Goal: Task Accomplishment & Management: Manage account settings

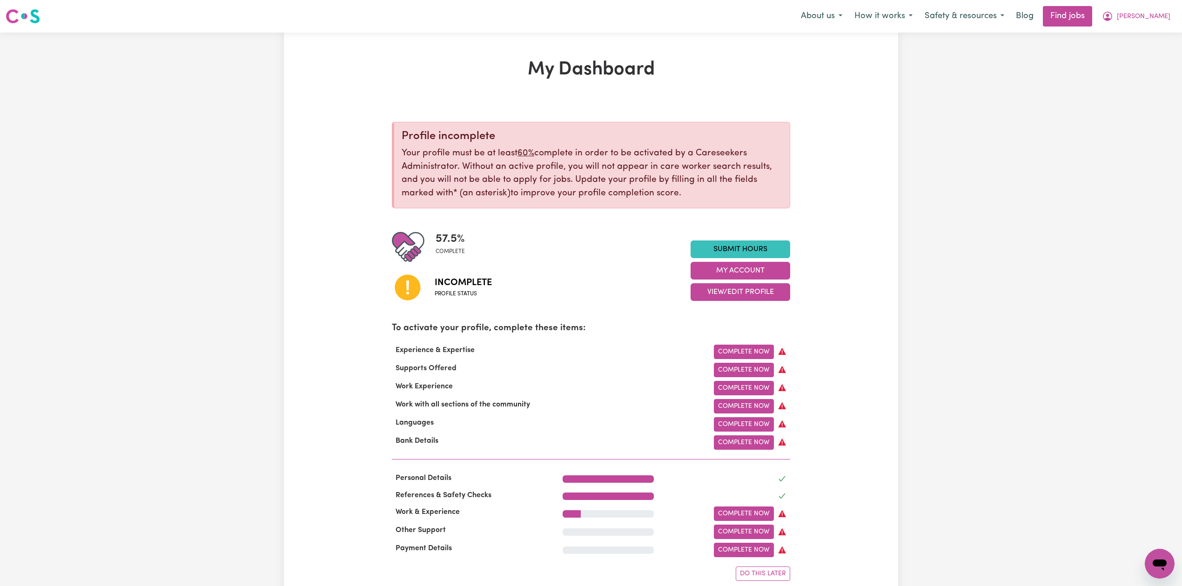
scroll to position [62, 0]
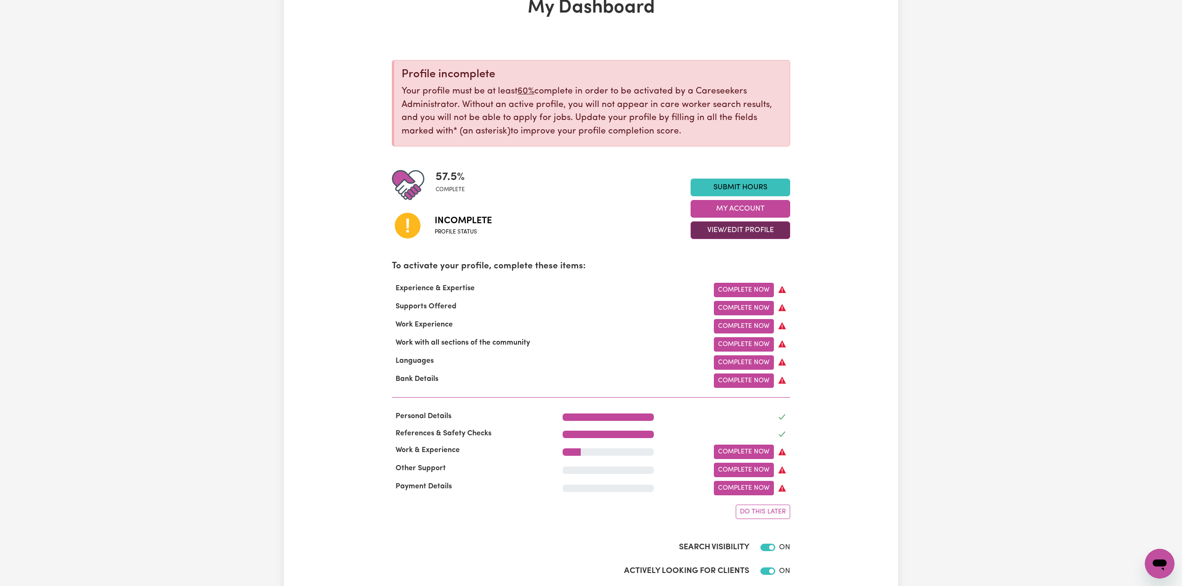
click at [713, 229] on button "View/Edit Profile" at bounding box center [740, 230] width 100 height 18
click at [700, 265] on link "Edit Profile" at bounding box center [734, 272] width 87 height 19
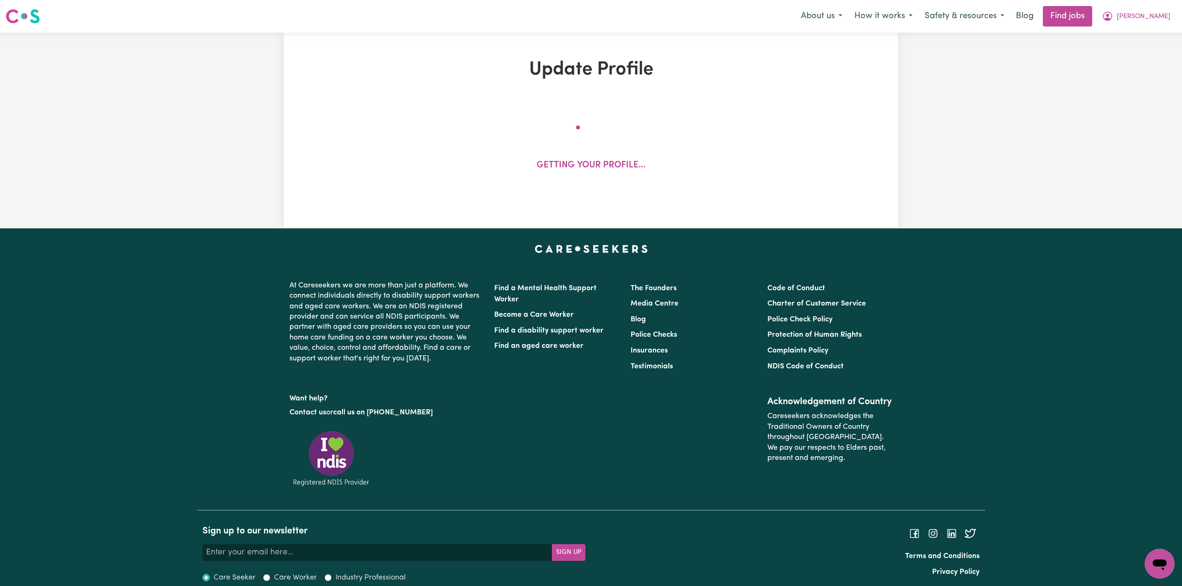
select select "[DEMOGRAPHIC_DATA]"
select select "Student Visa"
select select "Studying a healthcare related degree or qualification"
select select "37"
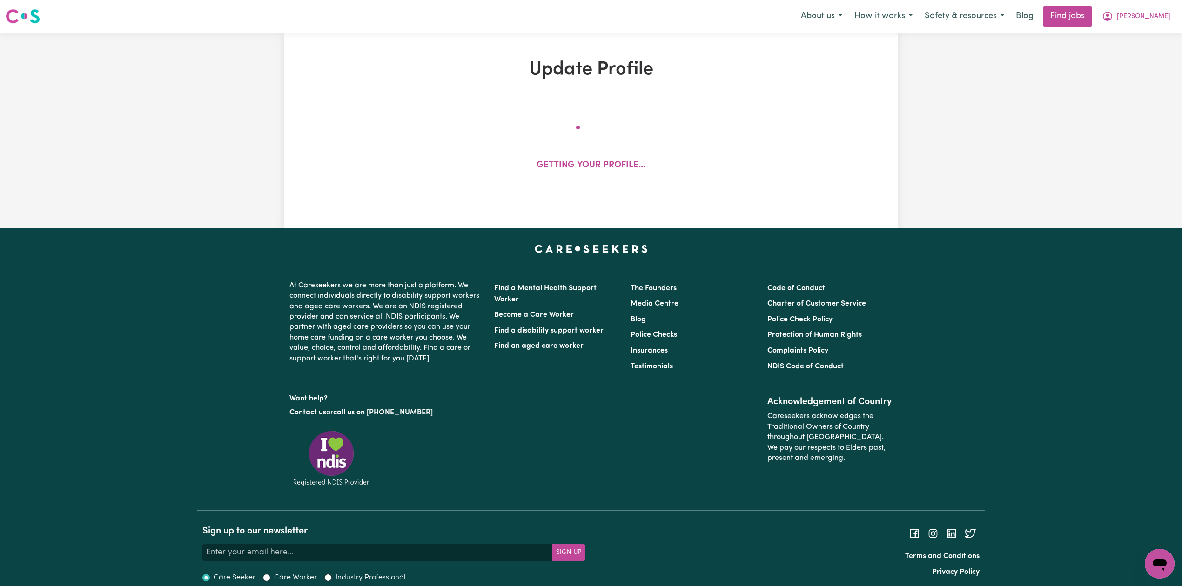
select select "37"
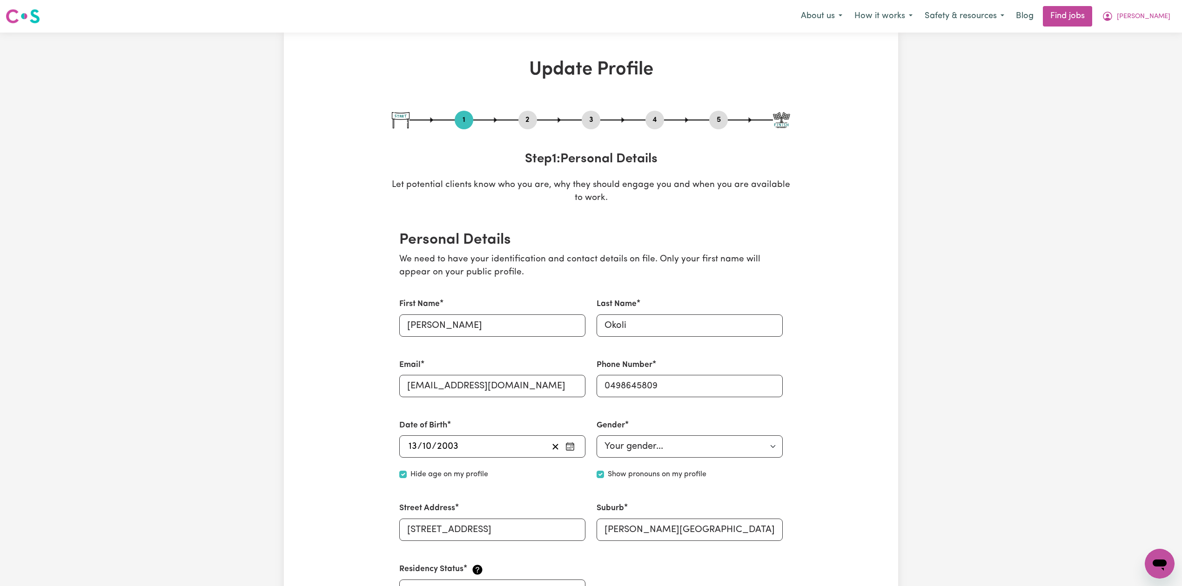
click at [534, 122] on button "2" at bounding box center [527, 120] width 19 height 12
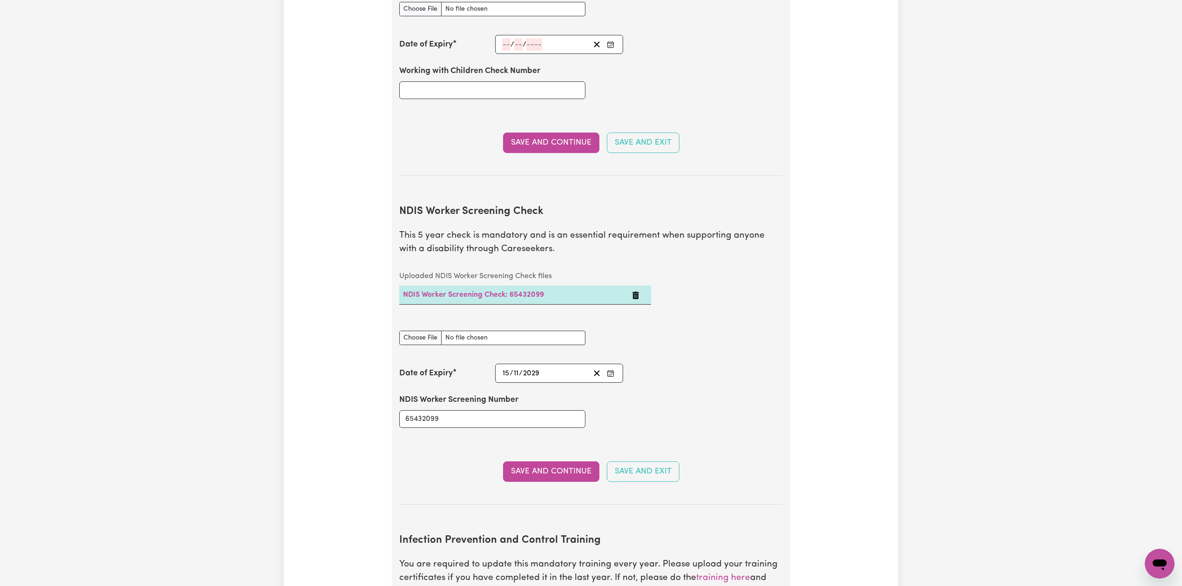
scroll to position [1303, 0]
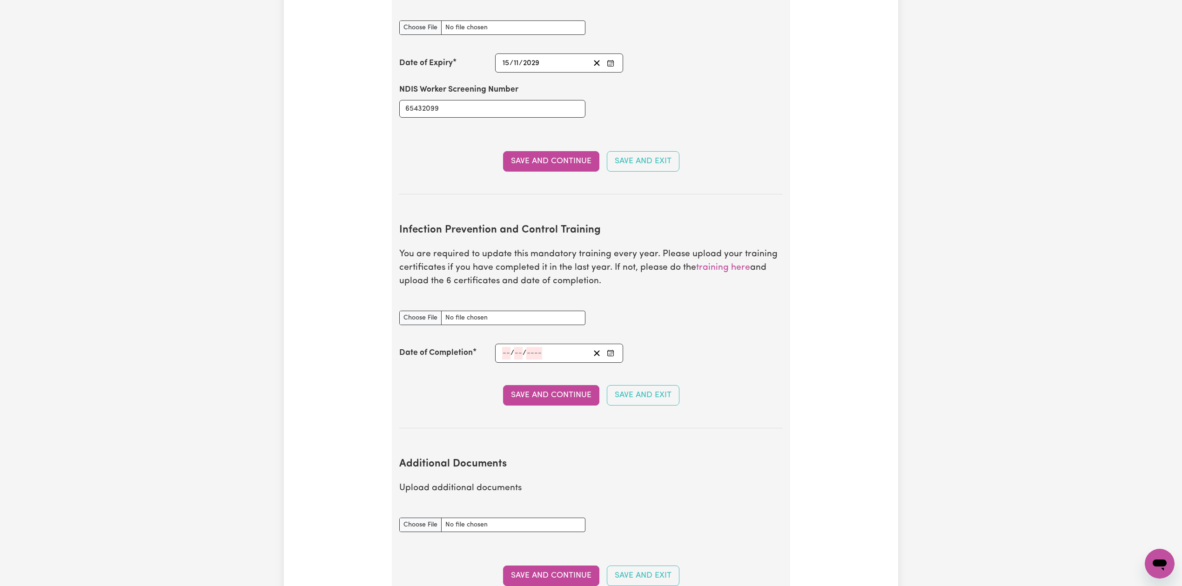
click at [610, 349] on icon "Enter the Date of Completion of your Infection Prevention and Control Training" at bounding box center [610, 352] width 7 height 7
click at [568, 224] on span "[DATE]" at bounding box center [576, 228] width 23 height 8
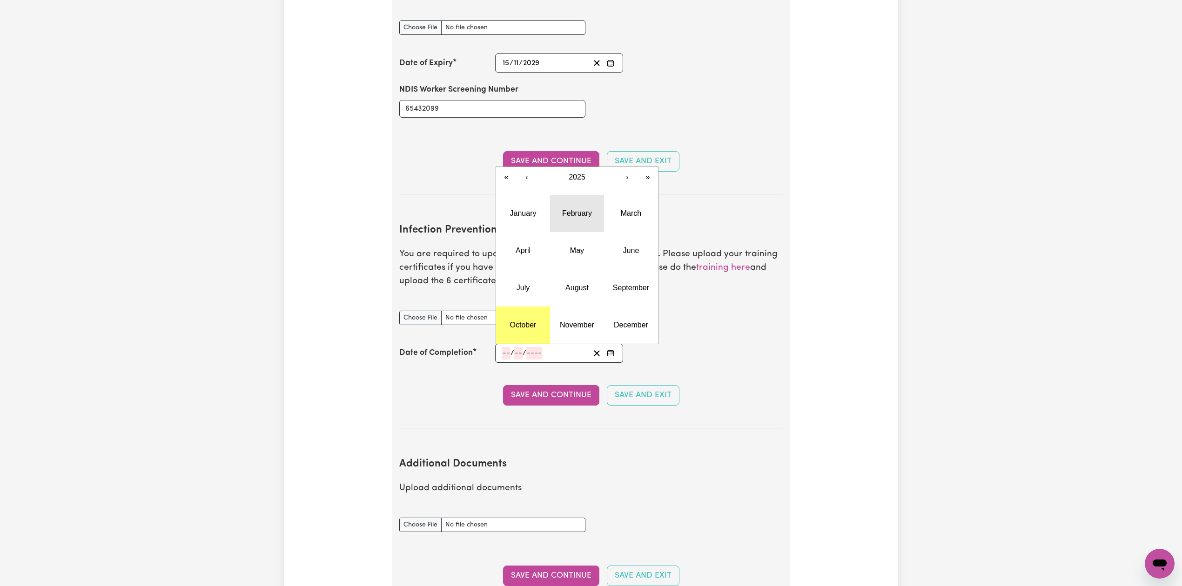
drag, startPoint x: 562, startPoint y: 199, endPoint x: 558, endPoint y: 208, distance: 10.0
click at [561, 199] on button "February" at bounding box center [577, 213] width 54 height 37
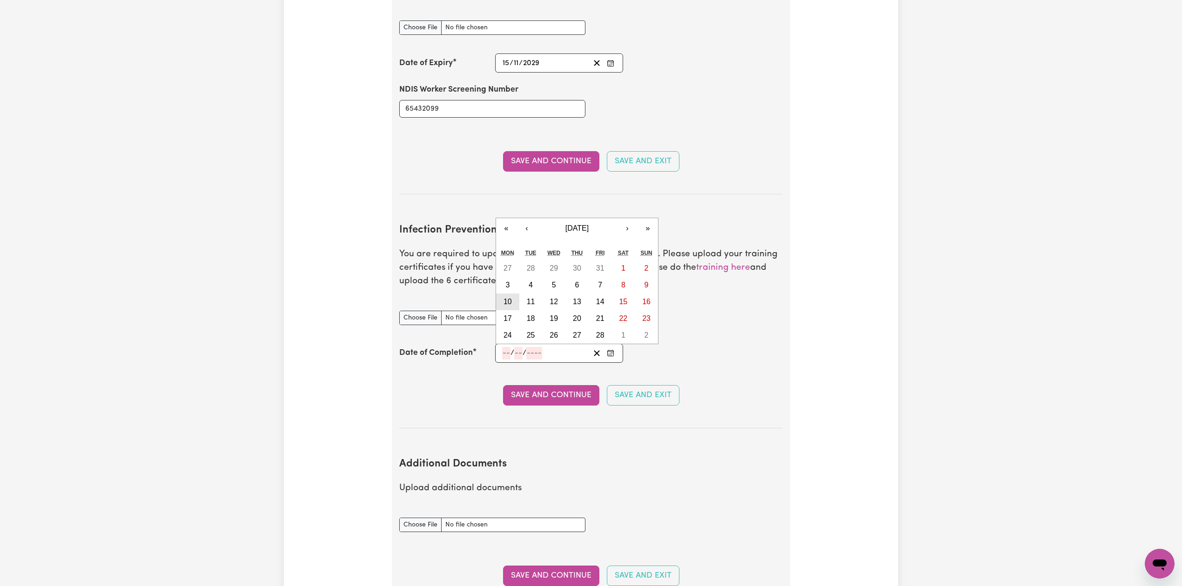
click at [509, 298] on abbr "10" at bounding box center [507, 302] width 8 height 8
type input "[DATE]"
type input "10"
type input "2"
type input "2025"
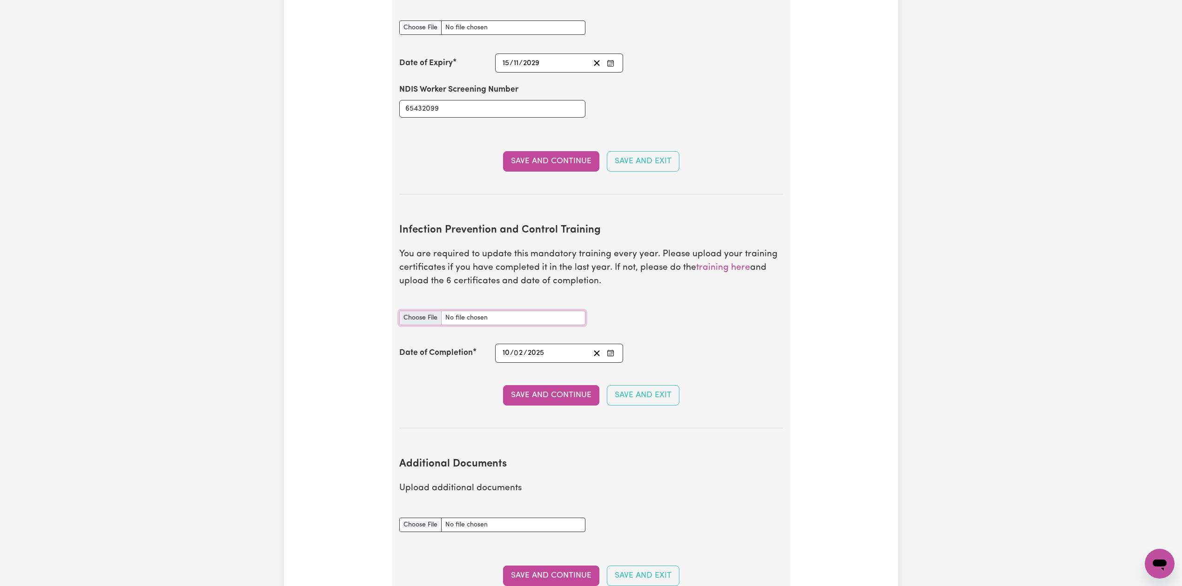
click at [422, 313] on input "Infection Prevention and Control Training document" at bounding box center [492, 318] width 186 height 14
type input "C:\fakepath\[PERSON_NAME] Infection Prevention and Control Training.pdf"
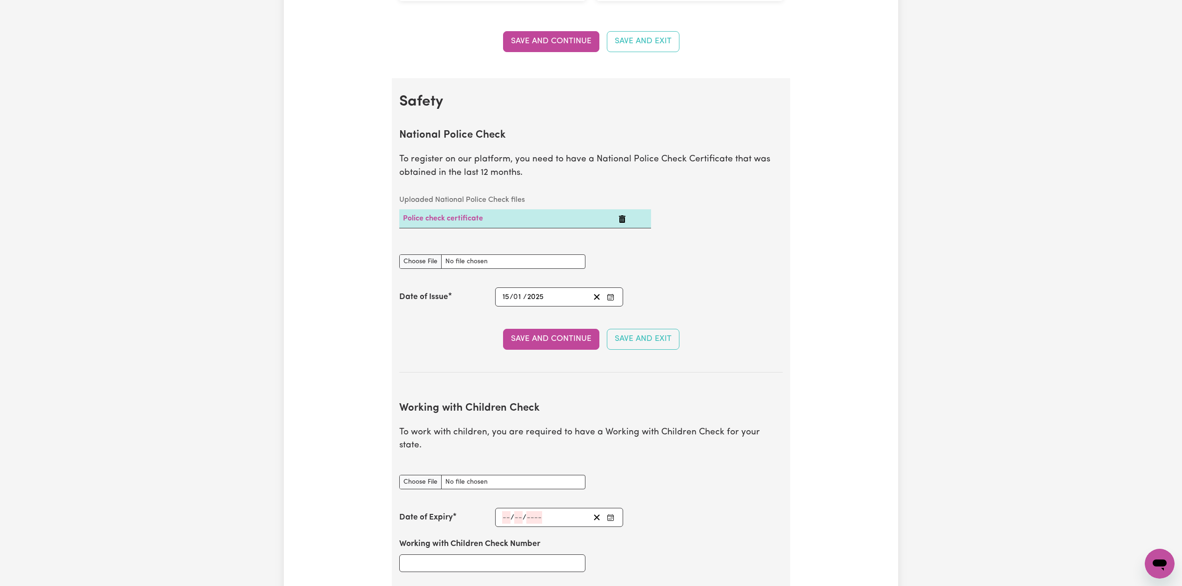
scroll to position [0, 0]
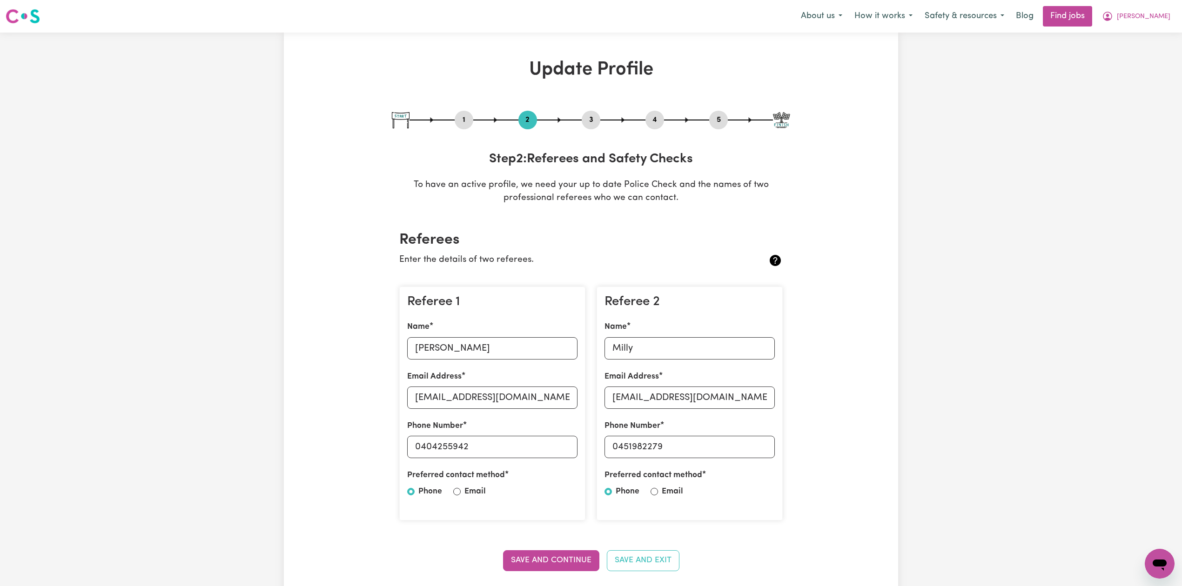
click at [590, 120] on button "3" at bounding box center [591, 120] width 19 height 12
select select "Certificate III (Individual Support)"
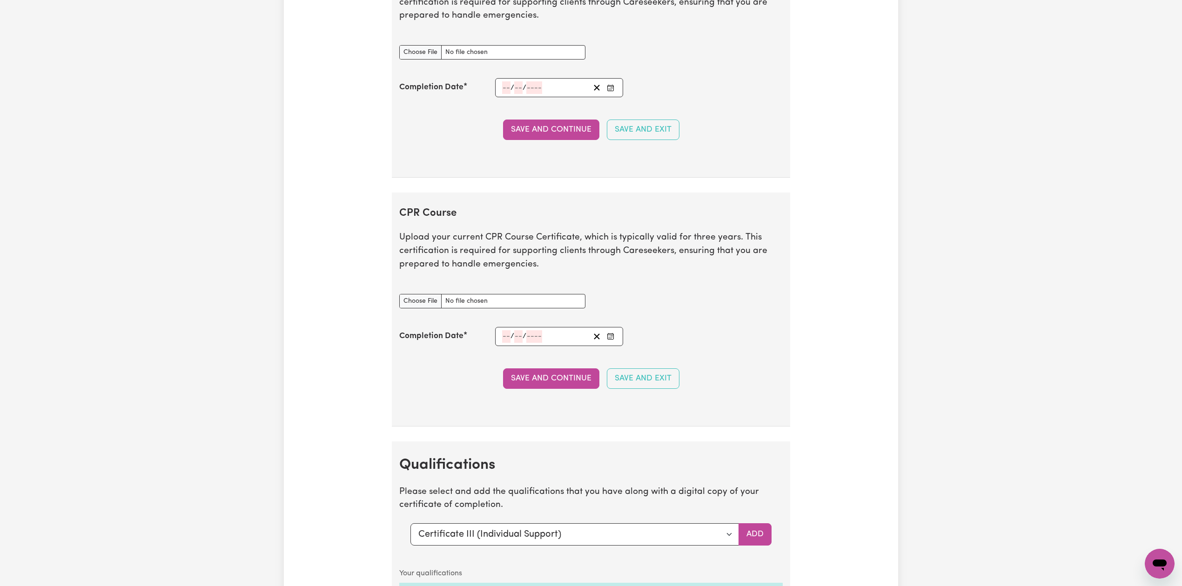
scroll to position [1551, 0]
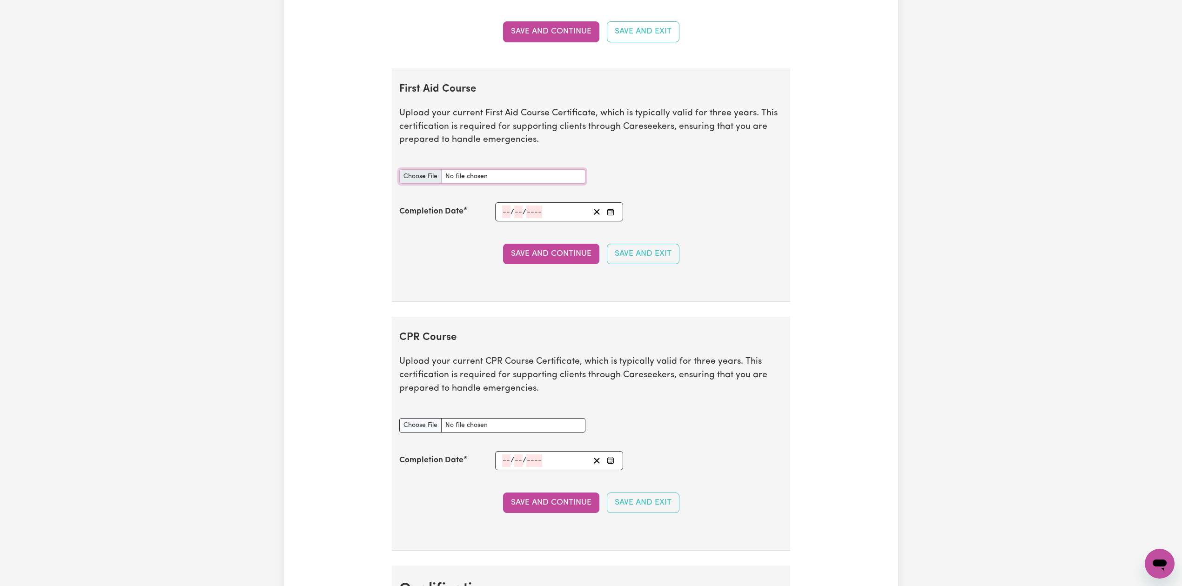
click at [419, 184] on input "First Aid Course document" at bounding box center [492, 176] width 186 height 14
type input "C:\fakepath\[PERSON_NAME] CPR and First Aid Certificate 06122024.pdf"
click at [611, 216] on icon "Enter the Completion Date of your First Aid Course" at bounding box center [610, 211] width 7 height 7
click at [570, 91] on span "[DATE]" at bounding box center [576, 87] width 23 height 8
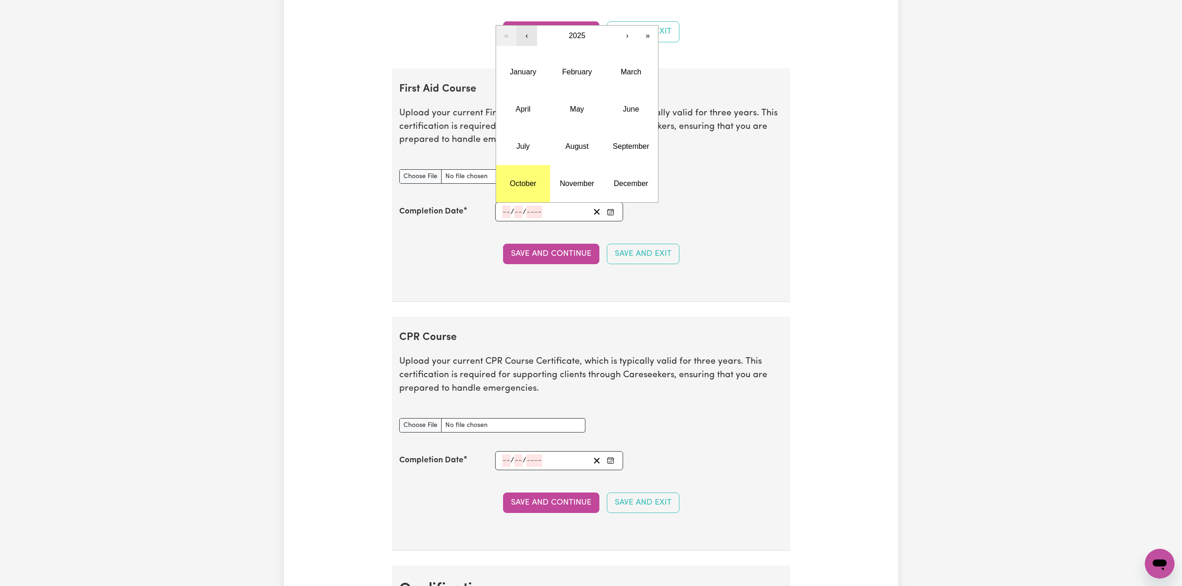
click at [529, 41] on button "‹" at bounding box center [526, 36] width 20 height 20
click at [637, 188] on abbr "December" at bounding box center [631, 184] width 34 height 8
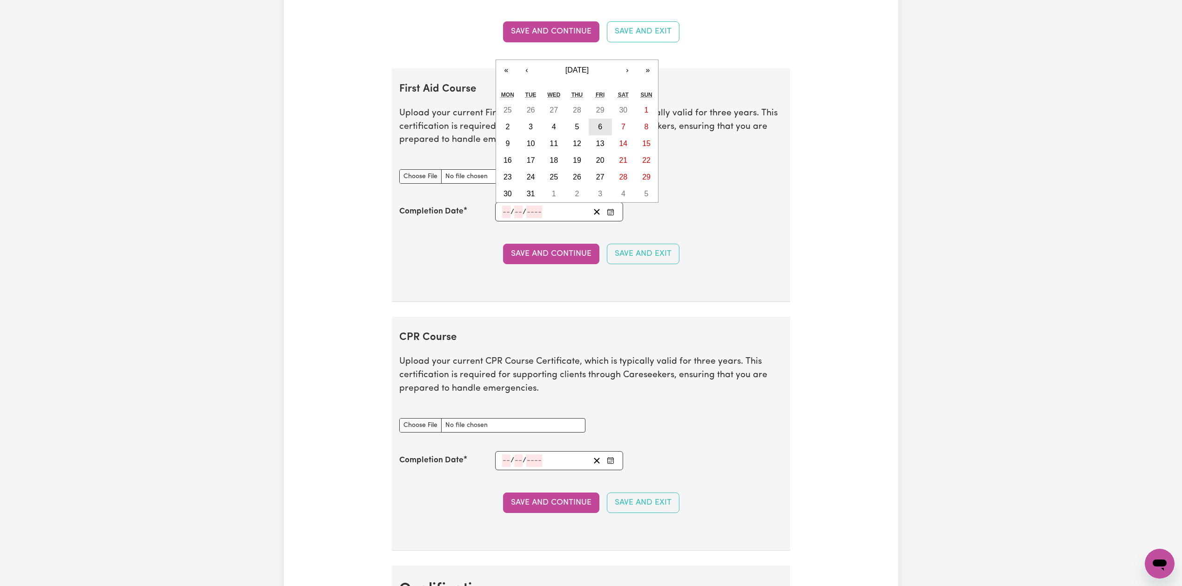
click at [598, 129] on abbr "6" at bounding box center [600, 127] width 4 height 8
type input "[DATE]"
type input "6"
type input "12"
type input "2024"
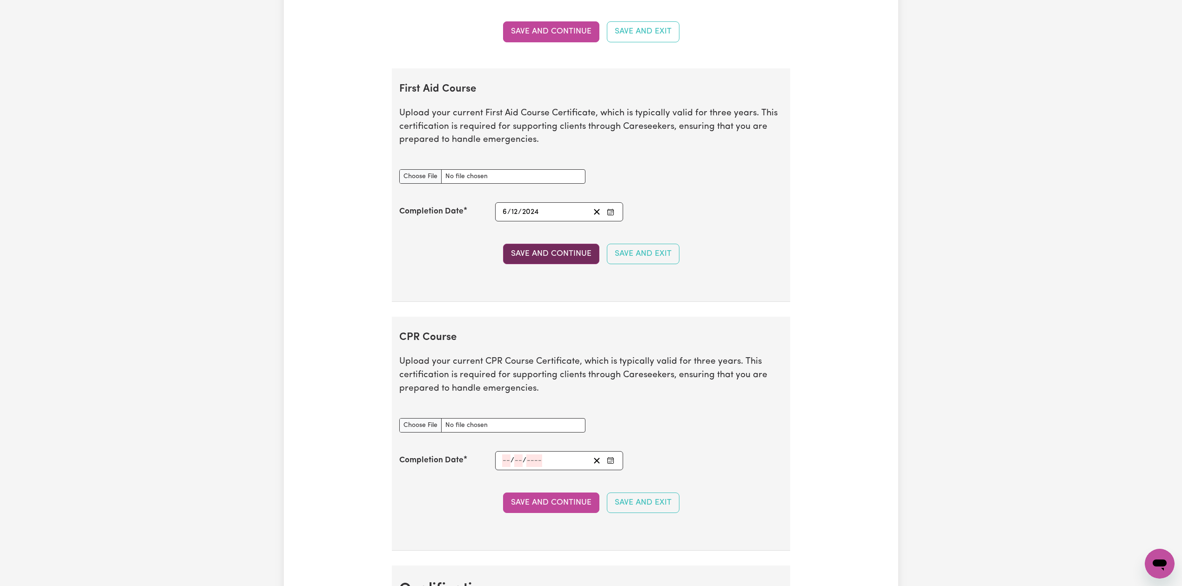
click at [531, 255] on button "Save and Continue" at bounding box center [551, 254] width 96 height 20
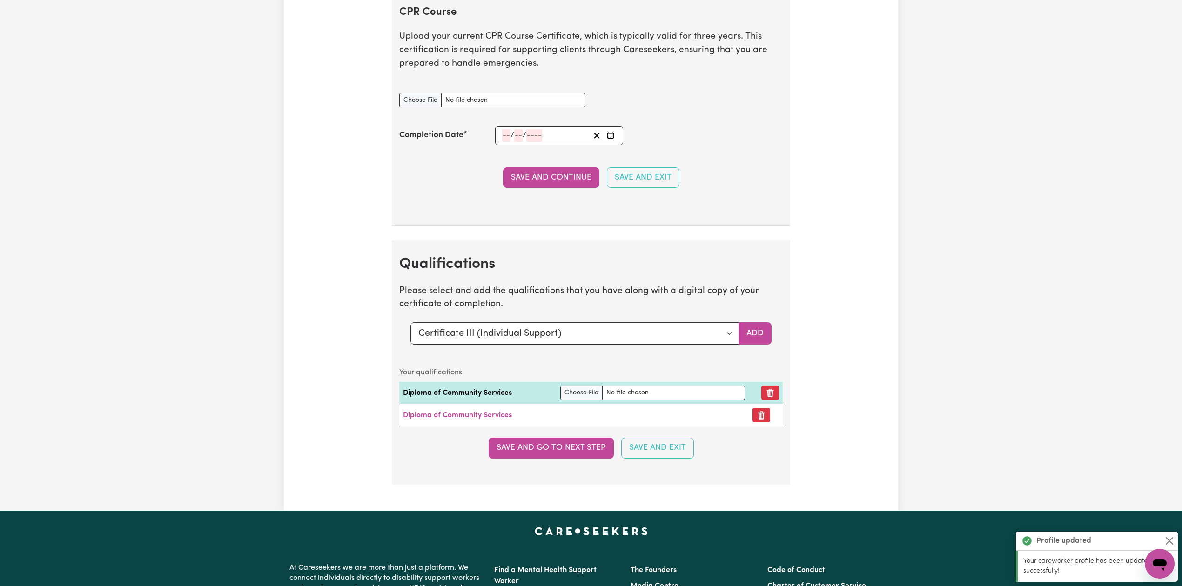
scroll to position [1929, 0]
click at [615, 142] on button "Enter the Completion Date of your CPR Course" at bounding box center [610, 135] width 13 height 13
click at [581, 14] on span "[DATE]" at bounding box center [576, 11] width 23 height 8
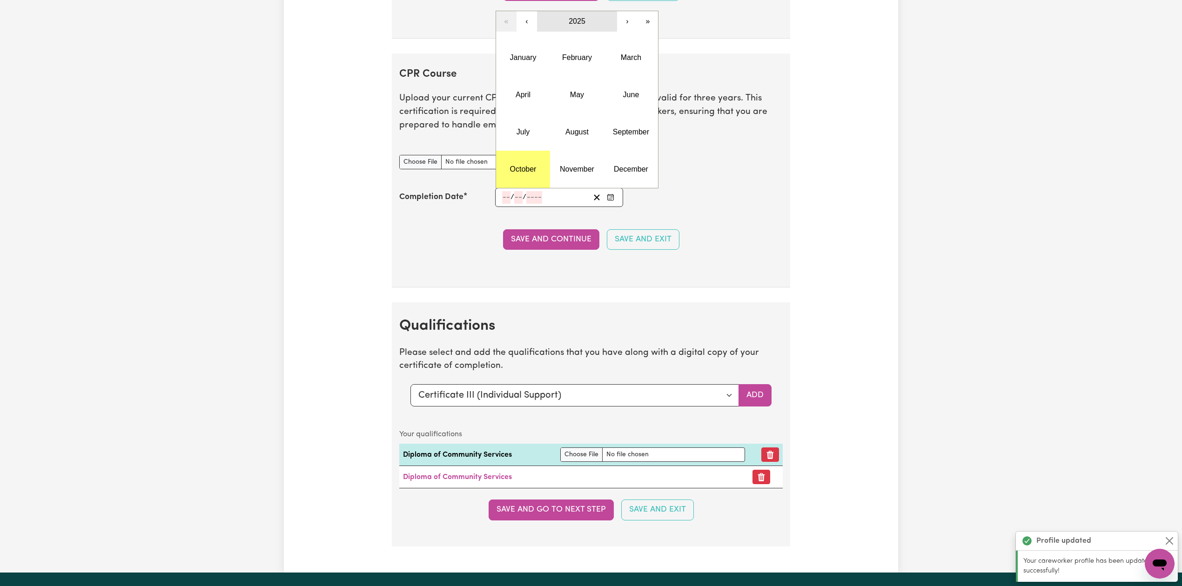
scroll to position [1804, 0]
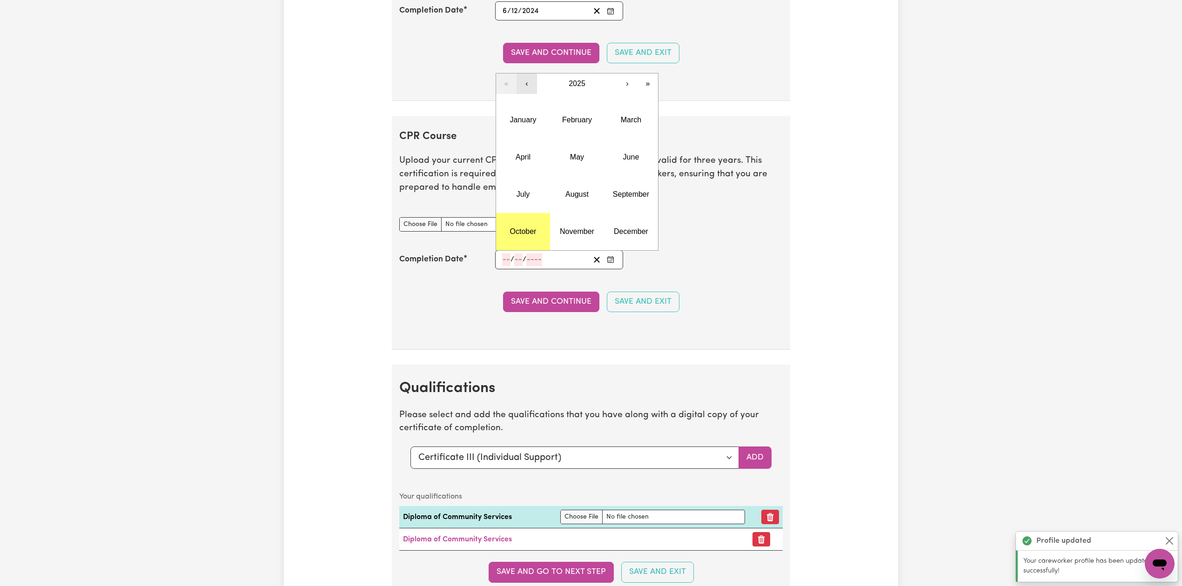
click at [529, 91] on button "‹" at bounding box center [526, 84] width 20 height 20
click at [625, 235] on abbr "December" at bounding box center [631, 232] width 34 height 8
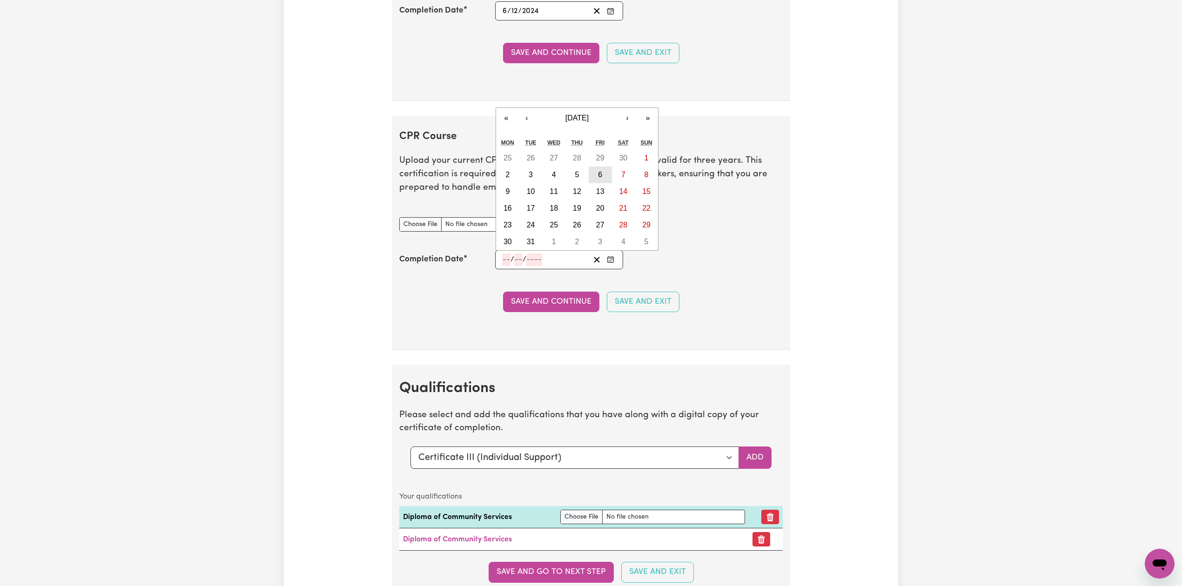
click at [596, 179] on button "6" at bounding box center [600, 175] width 23 height 17
type input "[DATE]"
type input "6"
type input "12"
type input "2024"
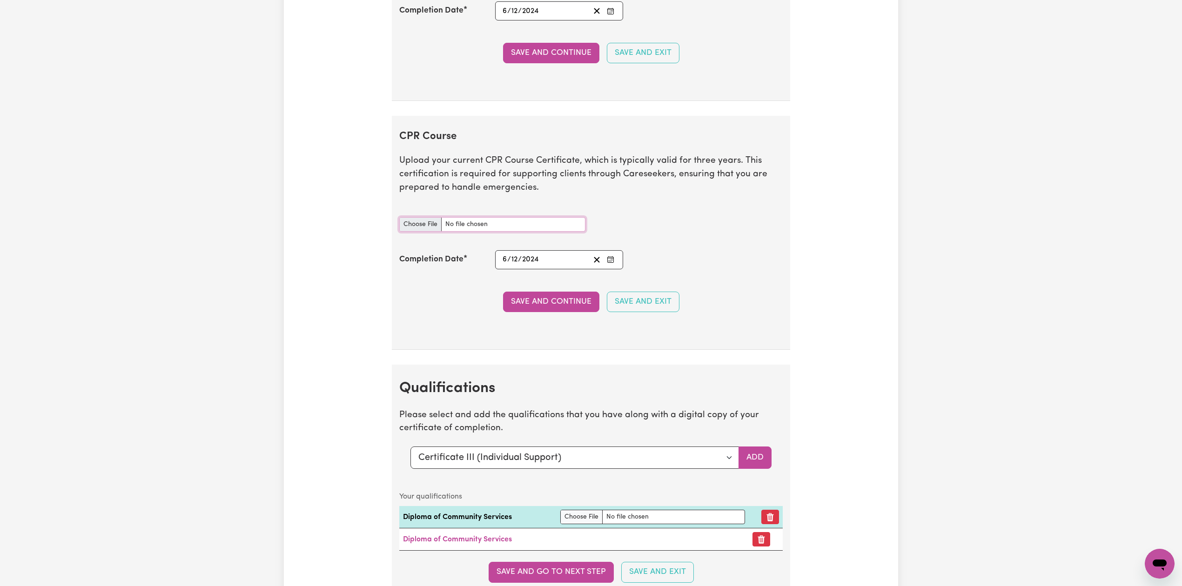
click at [422, 229] on input "CPR Course document" at bounding box center [492, 224] width 186 height 14
type input "C:\fakepath\[PERSON_NAME] CPR and First Aid Certificate 06122024.pdf"
click at [587, 312] on button "Save and Continue" at bounding box center [551, 302] width 96 height 20
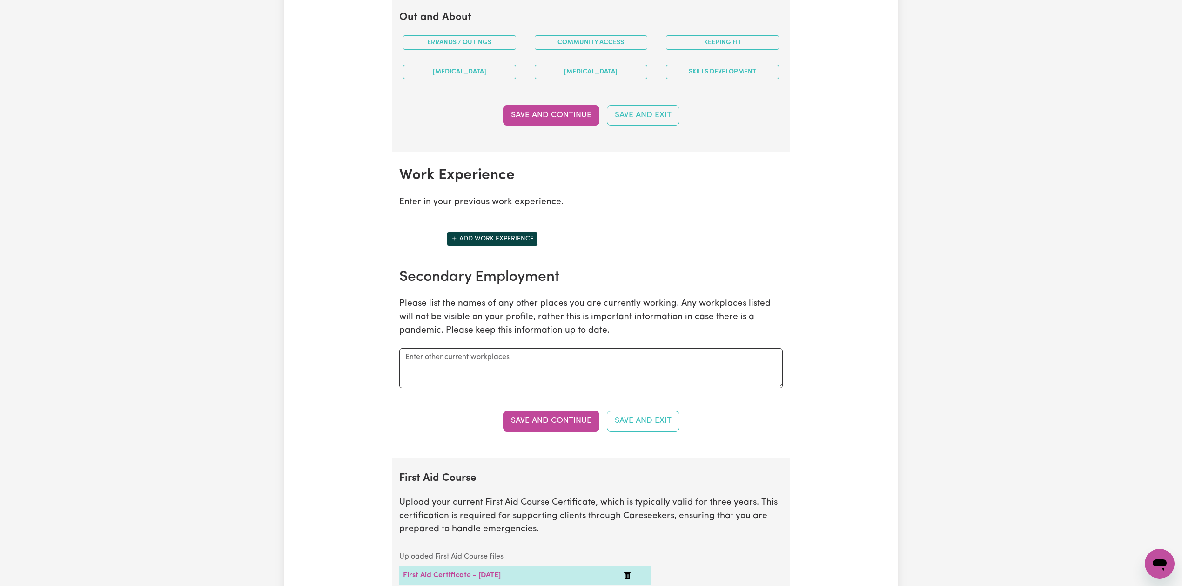
scroll to position [0, 0]
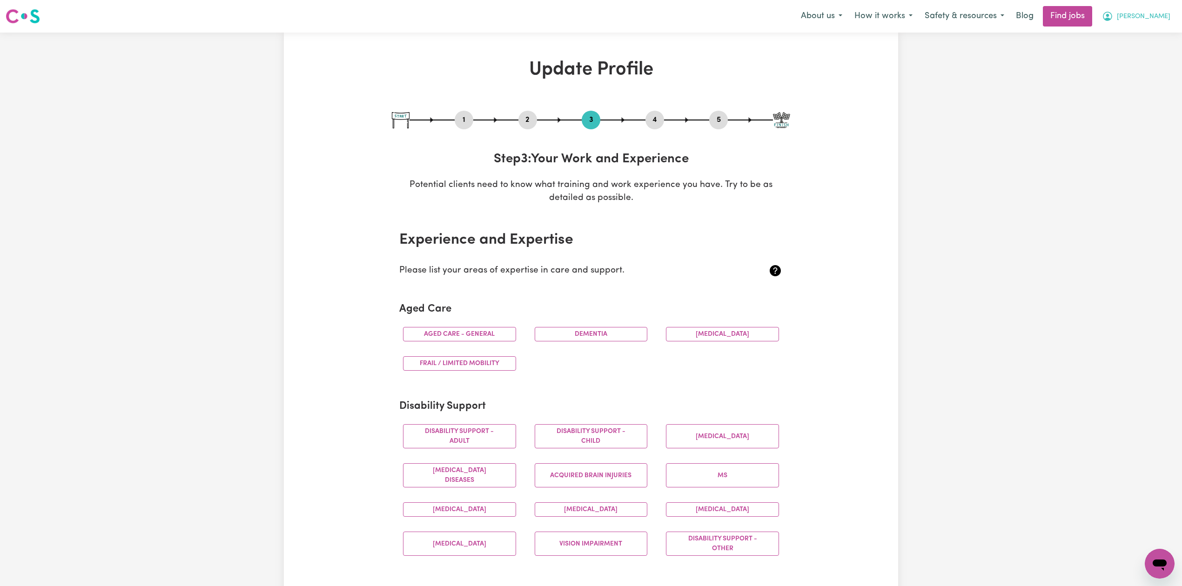
click at [1155, 15] on span "[PERSON_NAME]" at bounding box center [1144, 17] width 54 height 10
click at [1131, 51] on link "My Dashboard" at bounding box center [1139, 54] width 74 height 18
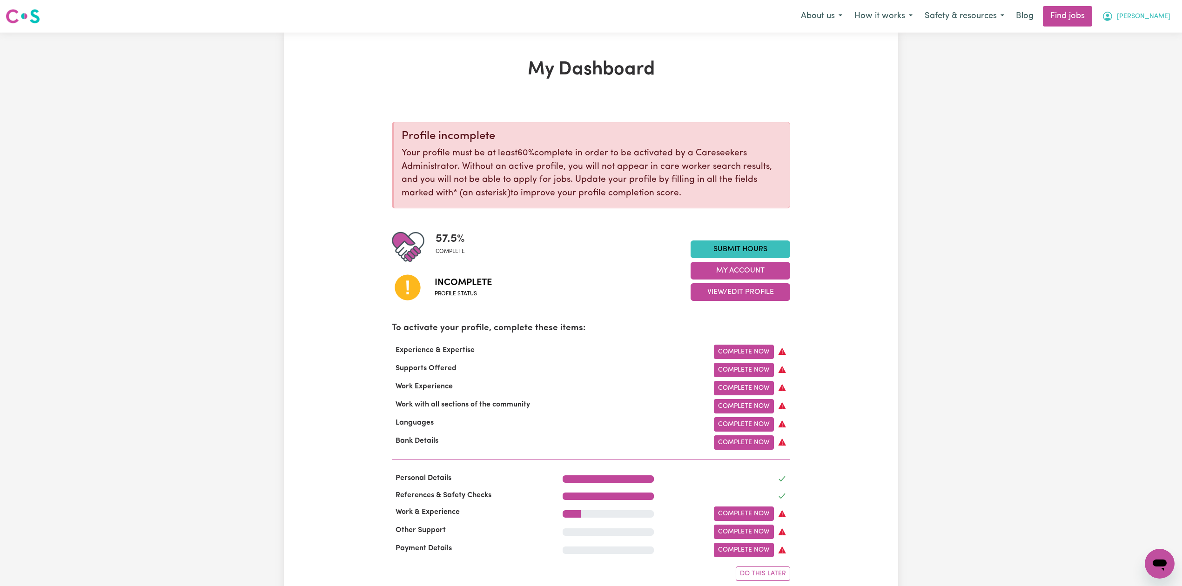
click at [1112, 20] on icon "My Account" at bounding box center [1107, 16] width 9 height 9
click at [1125, 66] on link "Logout" at bounding box center [1139, 71] width 74 height 18
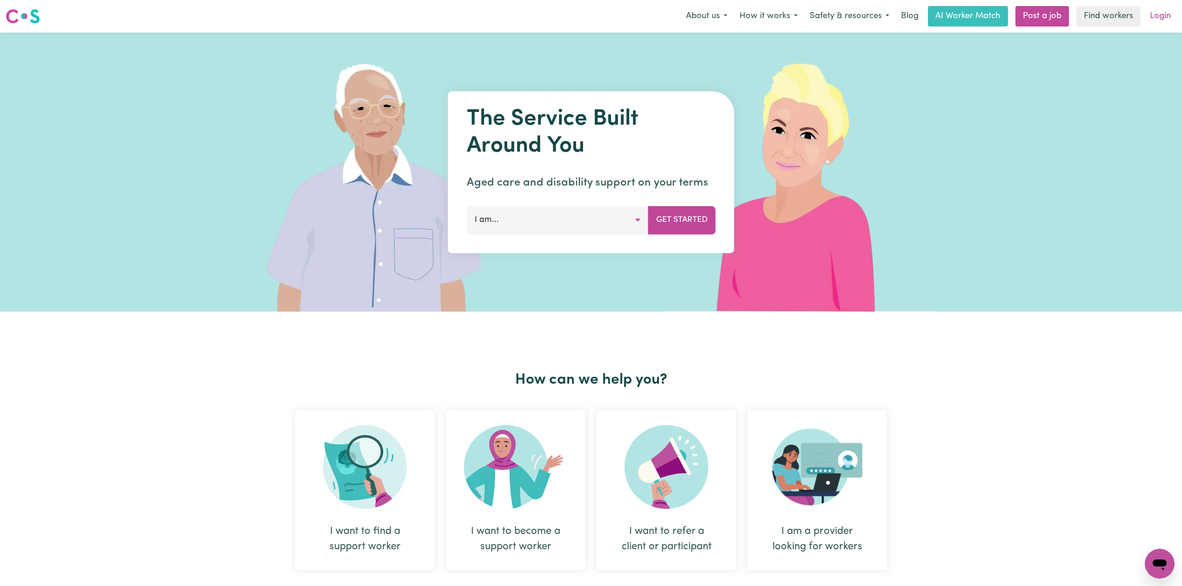
click at [1156, 22] on link "Login" at bounding box center [1160, 16] width 32 height 20
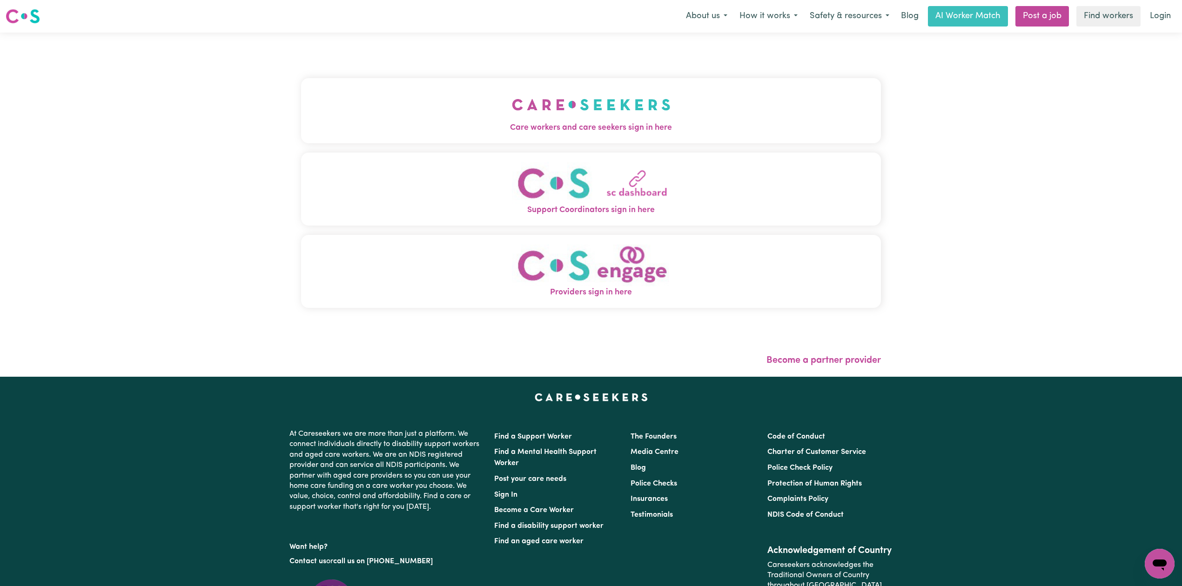
click at [432, 106] on button "Care workers and care seekers sign in here" at bounding box center [591, 110] width 580 height 65
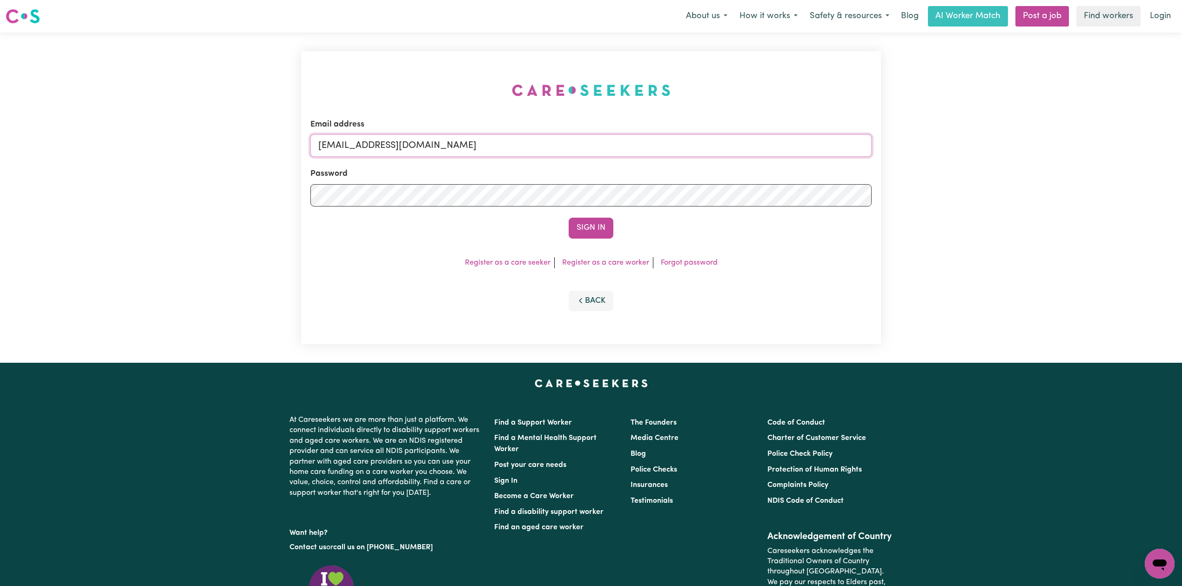
drag, startPoint x: 469, startPoint y: 140, endPoint x: 426, endPoint y: 154, distance: 45.3
click at [469, 140] on input "[EMAIL_ADDRESS][DOMAIN_NAME]" at bounding box center [590, 145] width 561 height 22
drag, startPoint x: 368, startPoint y: 140, endPoint x: 661, endPoint y: 144, distance: 292.2
click at [661, 144] on input "Superuser~[EMAIL_ADDRESS][DOMAIN_NAME]" at bounding box center [590, 145] width 561 height 22
type input "Superuser~[EMAIL_ADDRESS][DOMAIN_NAME]"
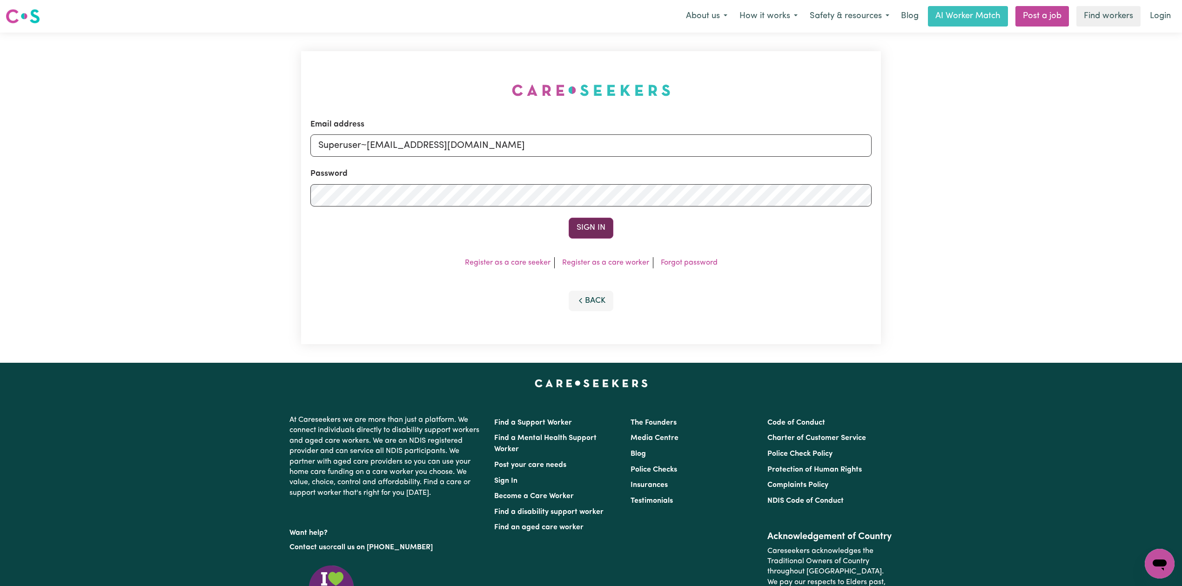
click at [583, 233] on button "Sign In" at bounding box center [591, 228] width 45 height 20
